Goal: Task Accomplishment & Management: Use online tool/utility

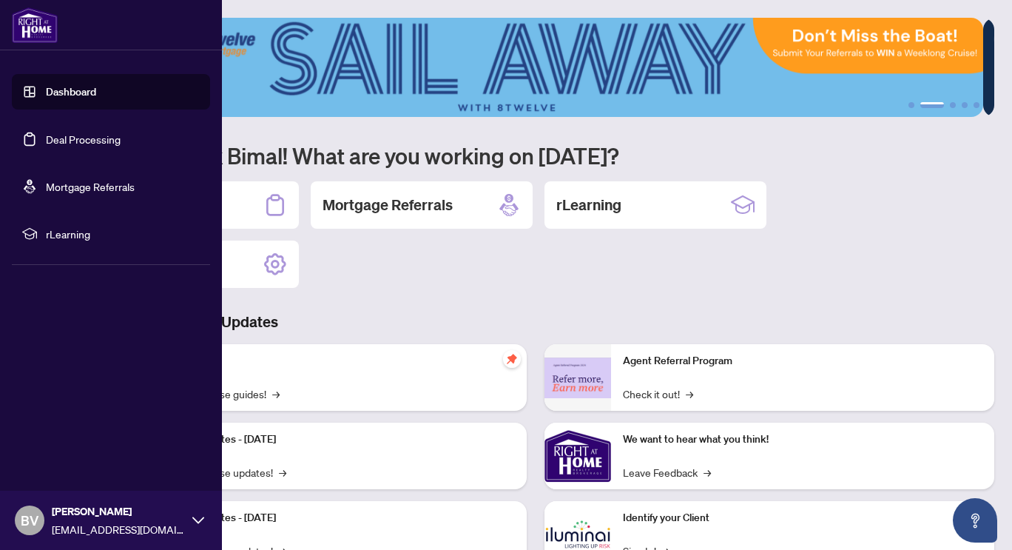
click at [46, 132] on link "Deal Processing" at bounding box center [83, 138] width 75 height 13
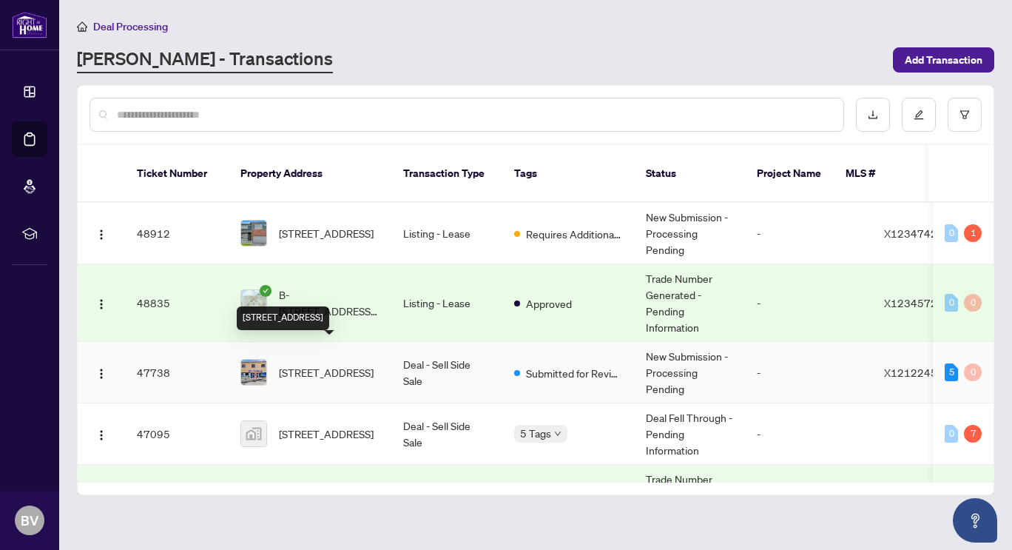
click at [346, 364] on span "[STREET_ADDRESS]" at bounding box center [326, 372] width 95 height 16
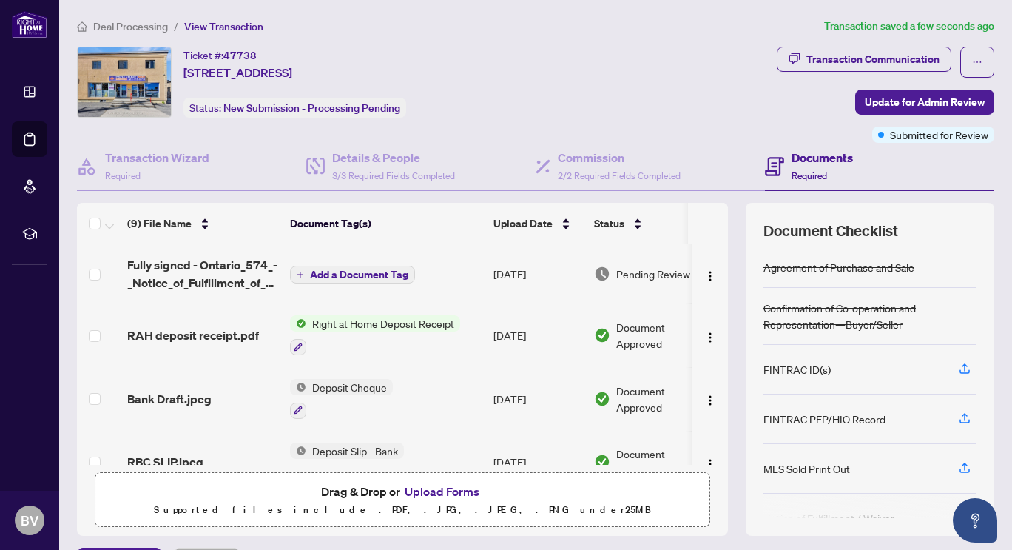
click at [332, 266] on button "Add a Document Tag" at bounding box center [352, 275] width 125 height 18
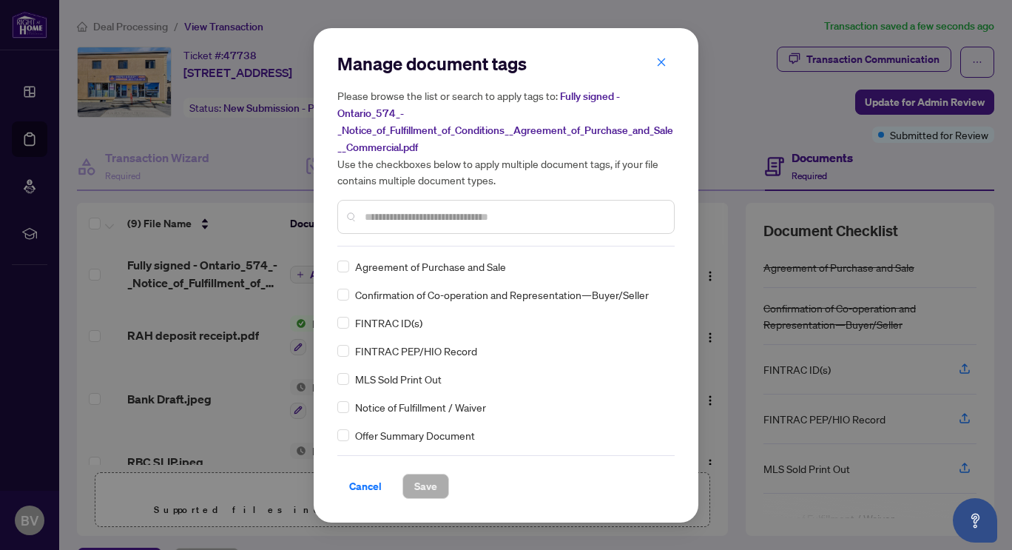
click at [431, 235] on div "Manage document tags Please browse the list or search to apply tags to: Fully s…" at bounding box center [505, 149] width 337 height 195
click at [428, 220] on input "text" at bounding box center [514, 217] width 298 height 16
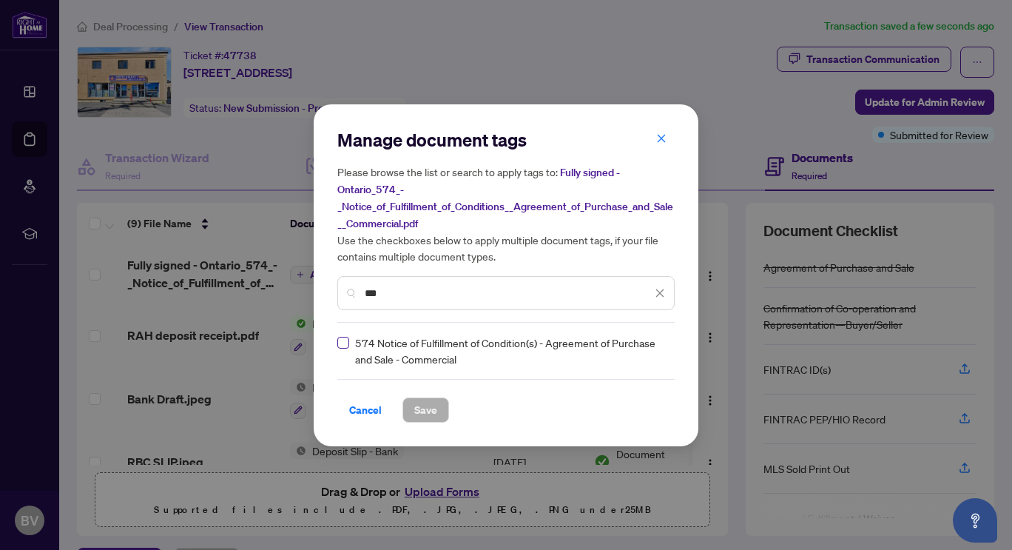
type input "***"
click at [419, 403] on span "Save" at bounding box center [425, 410] width 23 height 24
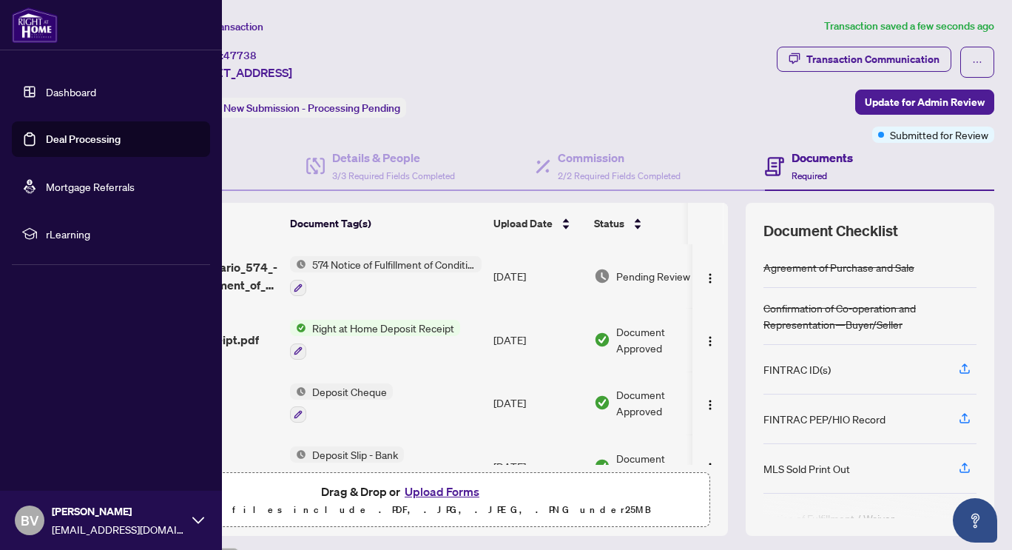
click at [63, 134] on link "Deal Processing" at bounding box center [83, 138] width 75 height 13
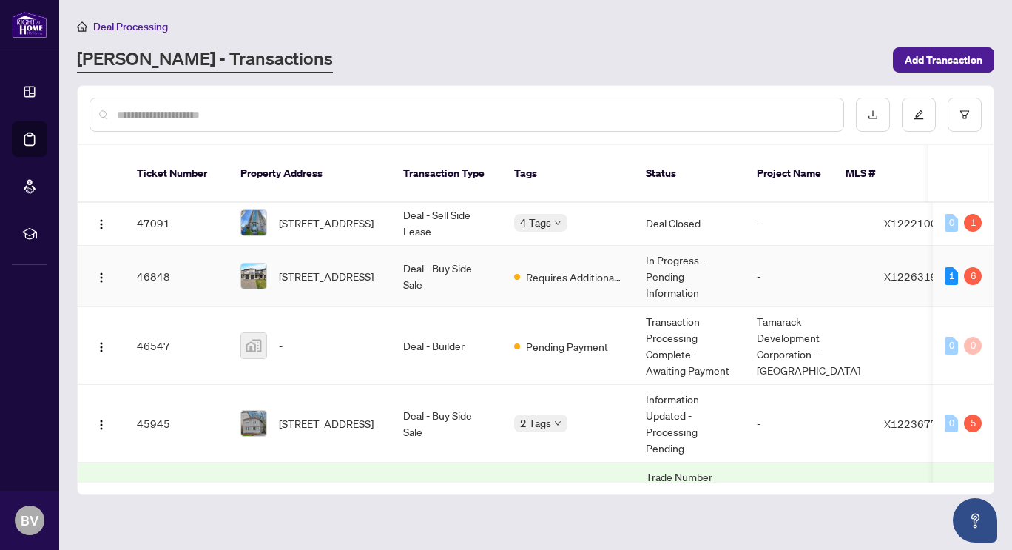
scroll to position [370, 0]
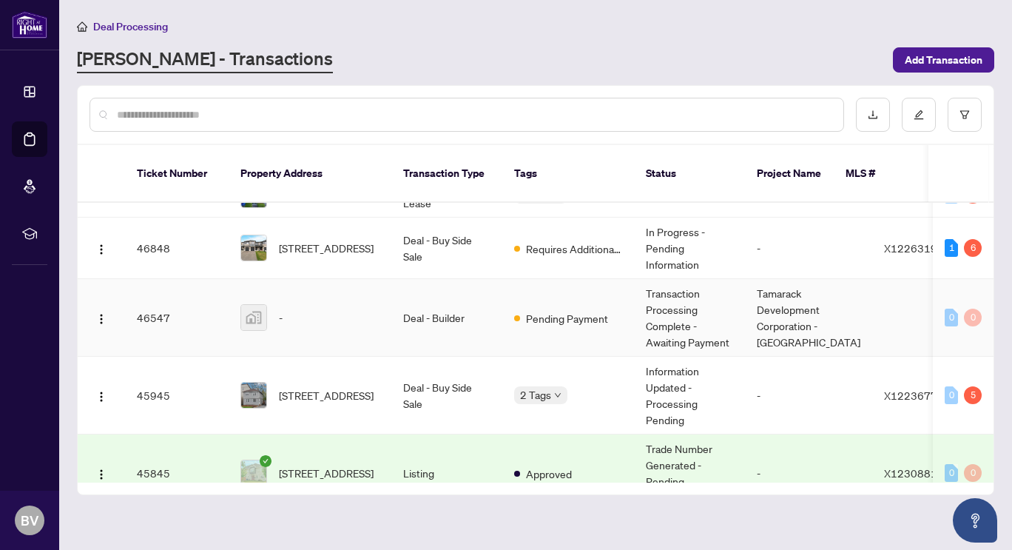
click at [332, 304] on div "-" at bounding box center [310, 317] width 139 height 27
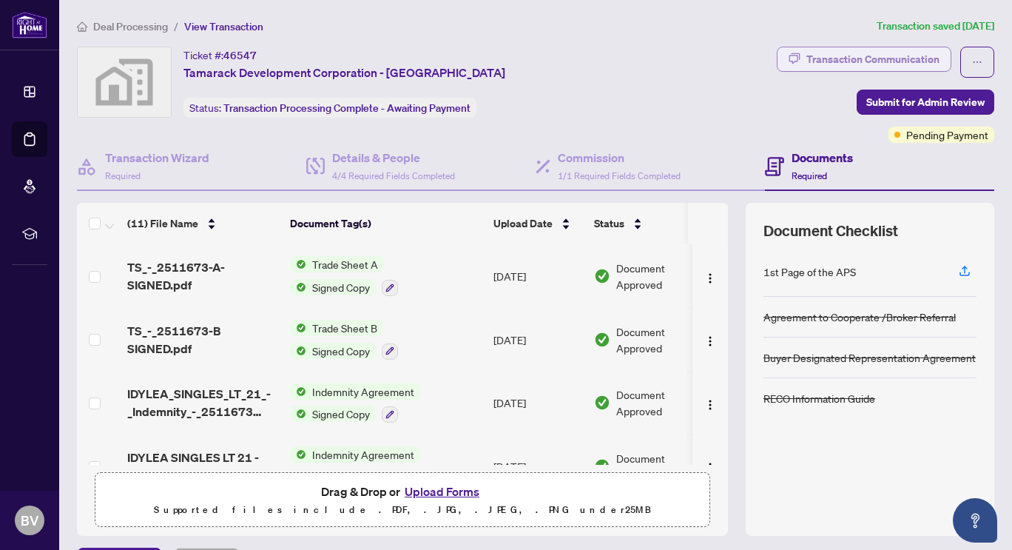
click at [881, 66] on div "Transaction Communication" at bounding box center [873, 59] width 133 height 24
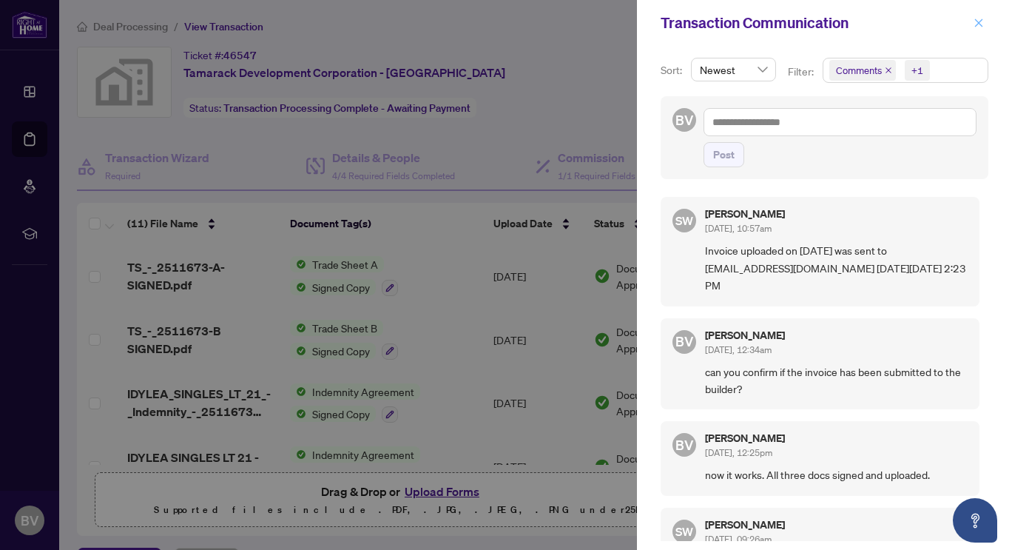
click at [973, 25] on button "button" at bounding box center [979, 23] width 19 height 18
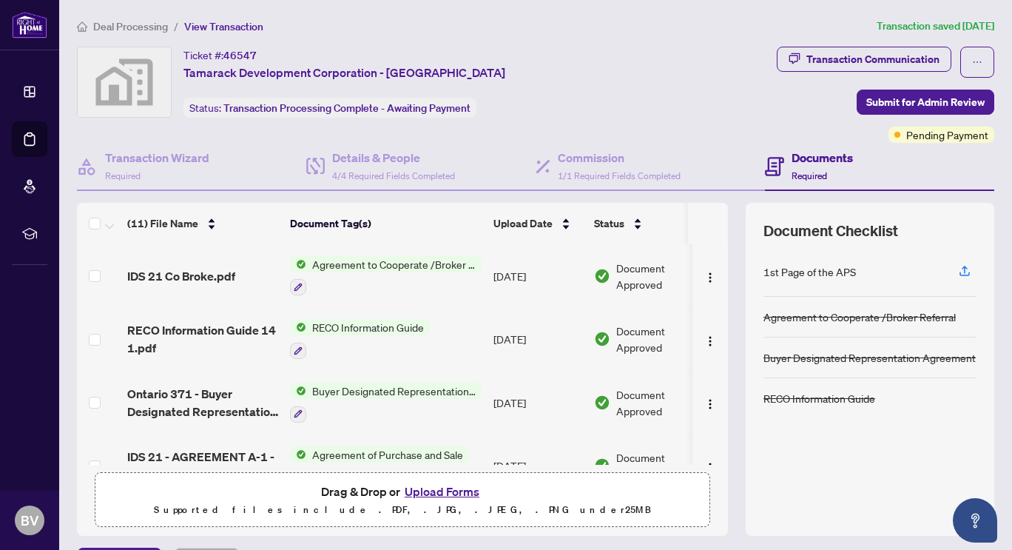
scroll to position [474, 0]
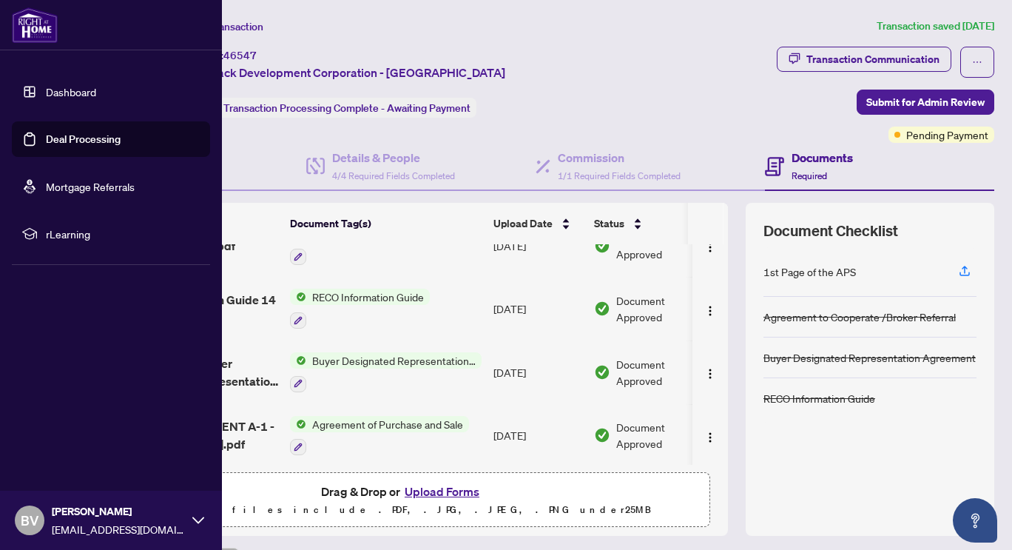
click at [50, 142] on link "Deal Processing" at bounding box center [83, 138] width 75 height 13
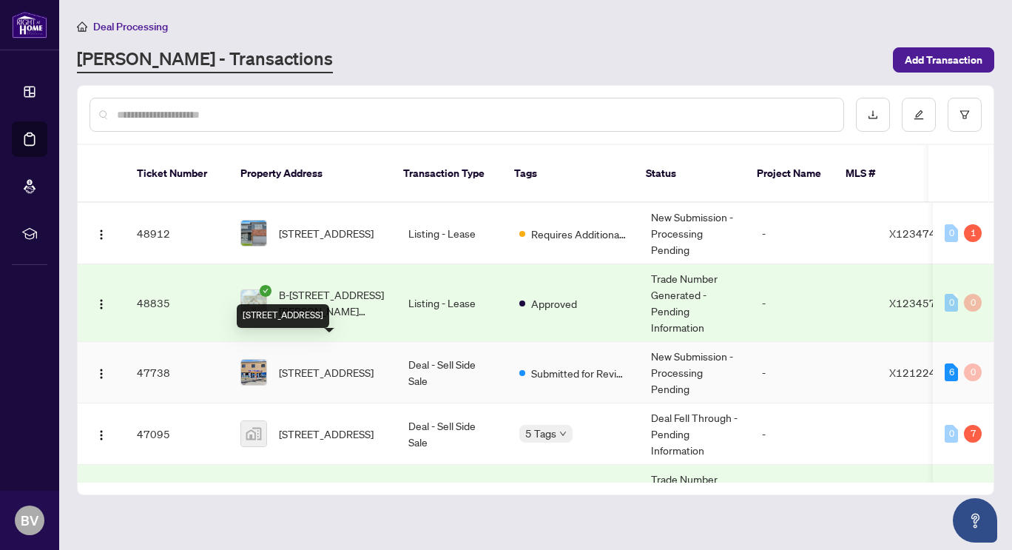
scroll to position [74, 0]
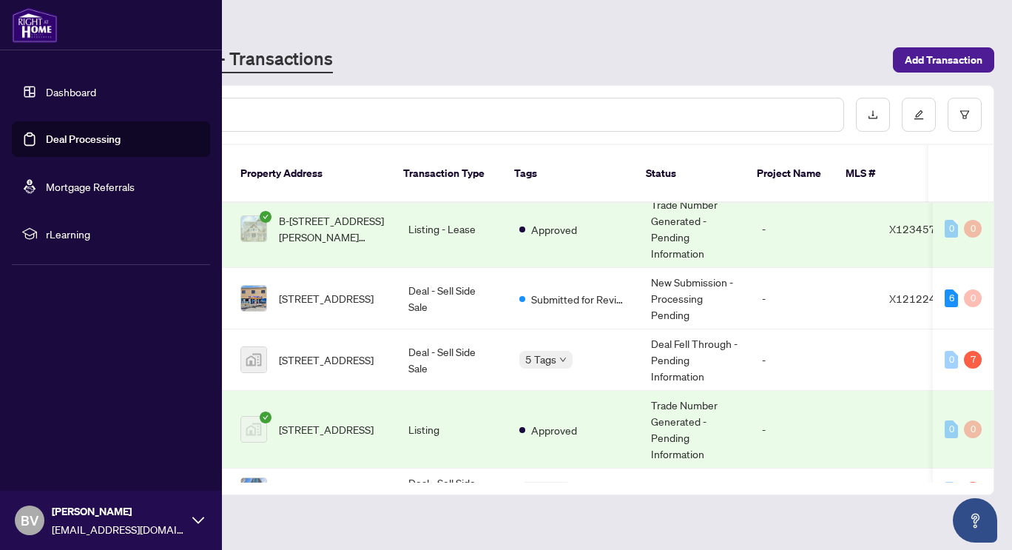
click at [74, 92] on link "Dashboard" at bounding box center [71, 91] width 50 height 13
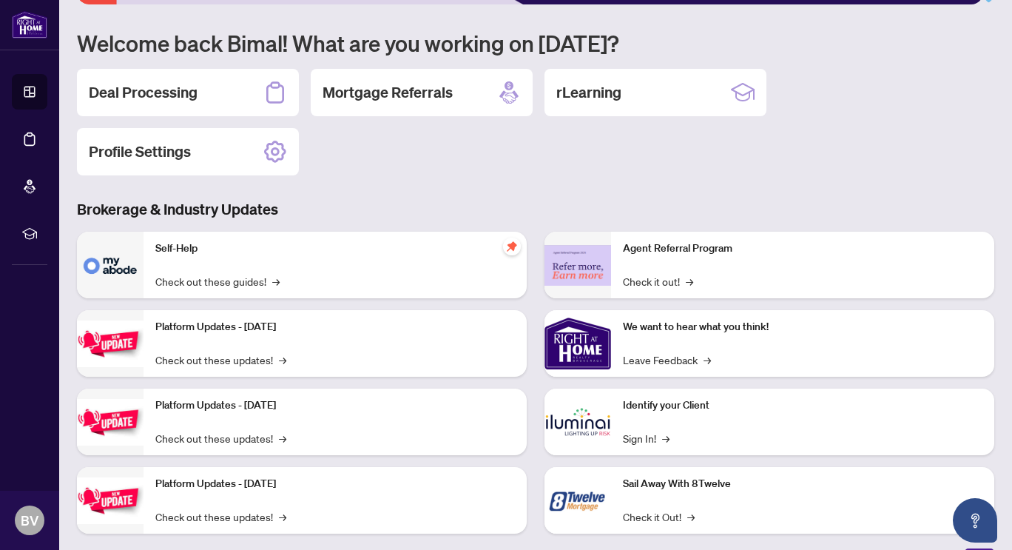
scroll to position [135, 0]
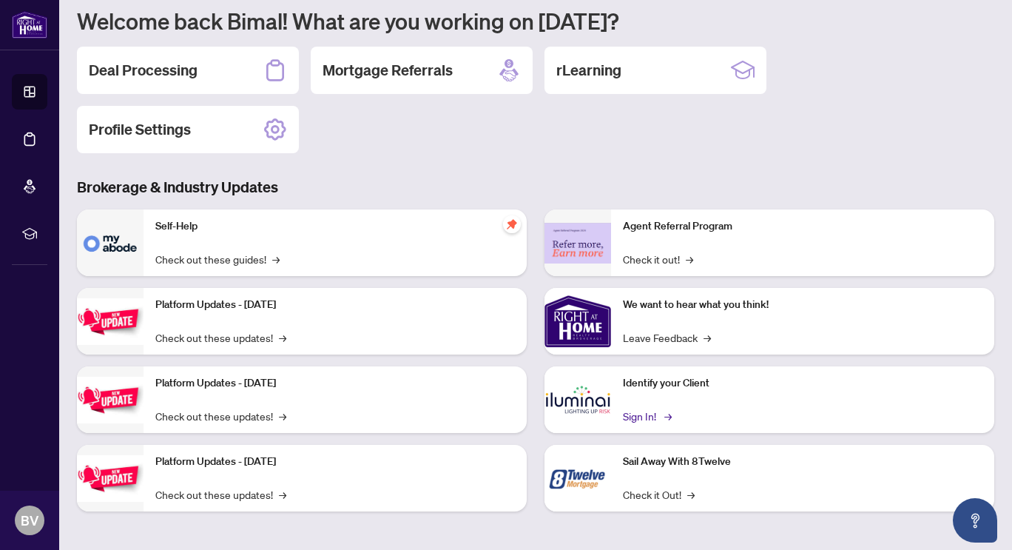
click at [639, 418] on link "Sign In! →" at bounding box center [646, 416] width 47 height 16
